Goal: Task Accomplishment & Management: Use online tool/utility

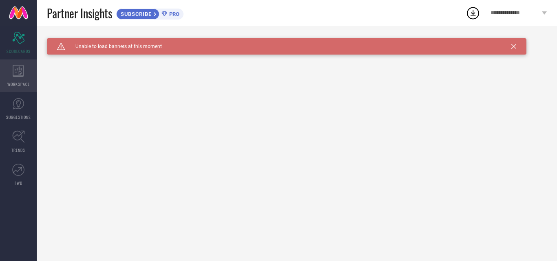
click at [18, 74] on icon at bounding box center [18, 71] width 11 height 12
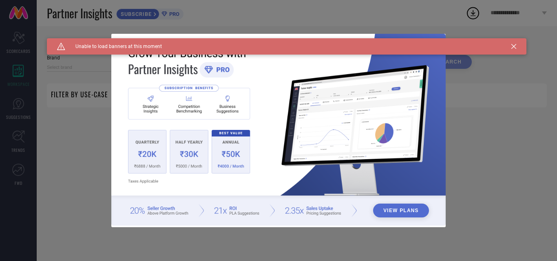
type input "1 STOP FASHION"
type input "All"
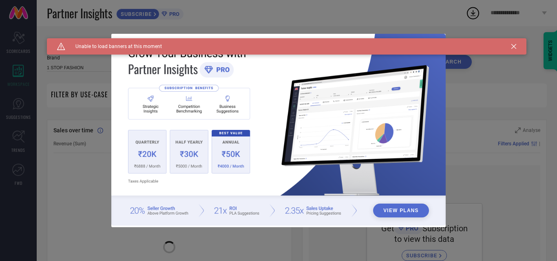
click at [514, 45] on icon at bounding box center [513, 46] width 5 height 5
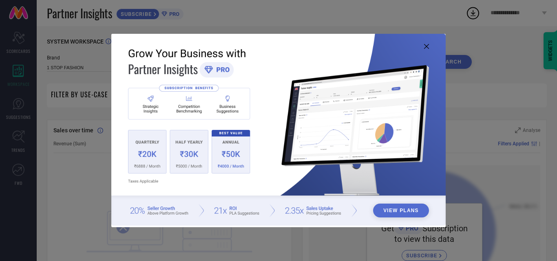
click at [425, 45] on icon at bounding box center [426, 46] width 5 height 5
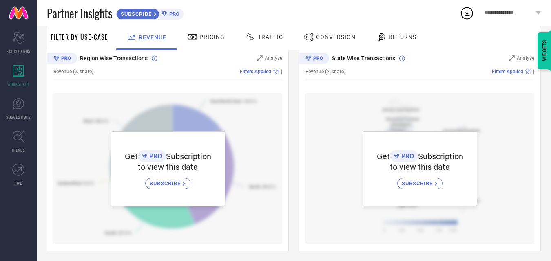
scroll to position [289, 0]
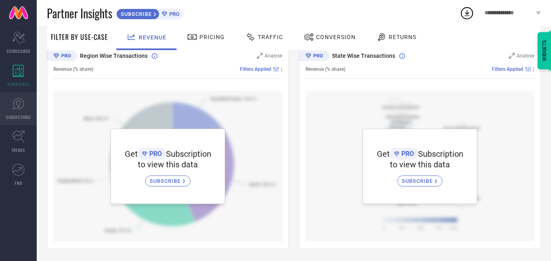
click at [12, 113] on link "SUGGESTIONS" at bounding box center [18, 109] width 37 height 33
